Goal: Information Seeking & Learning: Find specific page/section

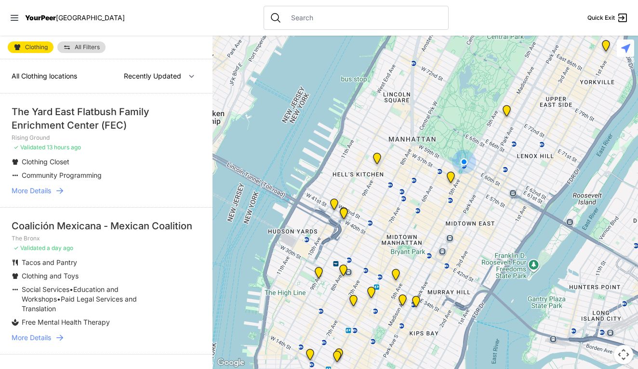
select select "nearby"
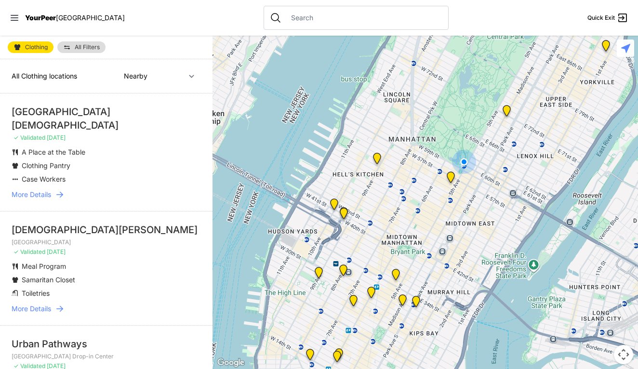
click at [378, 158] on img "9th Avenue Drop-in Center" at bounding box center [377, 160] width 12 height 15
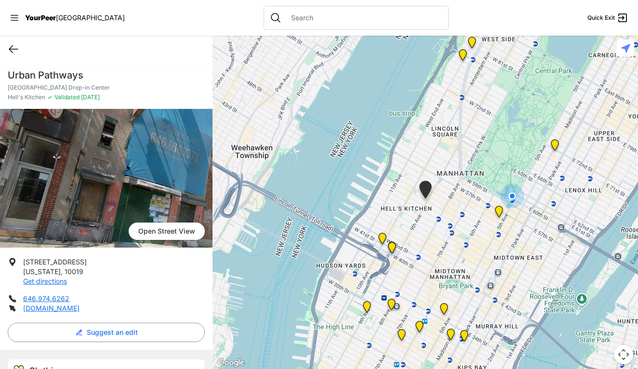
click at [14, 49] on icon at bounding box center [14, 49] width 12 height 12
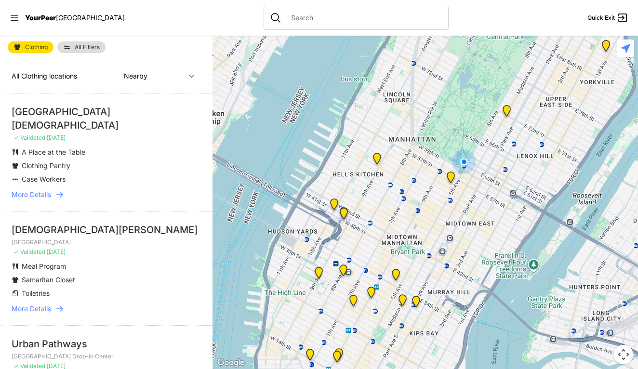
click at [450, 174] on img at bounding box center [451, 178] width 12 height 15
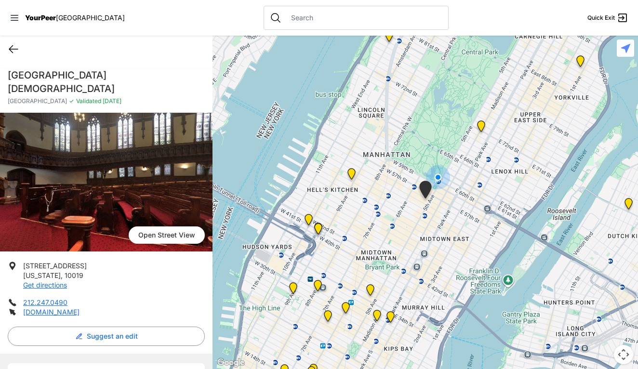
click at [13, 48] on icon at bounding box center [14, 49] width 12 height 12
